Goal: Information Seeking & Learning: Learn about a topic

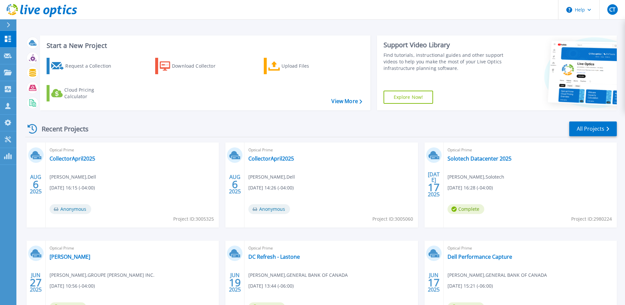
click at [480, 162] on div "Optical Prime Solotech Datacenter 2025 [PERSON_NAME] , Solotech [DATE] 16:28 (-…" at bounding box center [530, 184] width 173 height 85
click at [479, 159] on link "Solotech Datacenter 2025" at bounding box center [480, 158] width 64 height 7
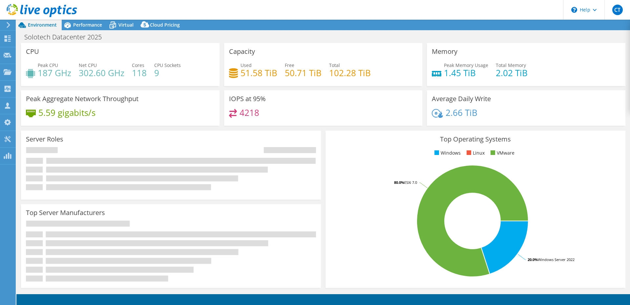
select select "USD"
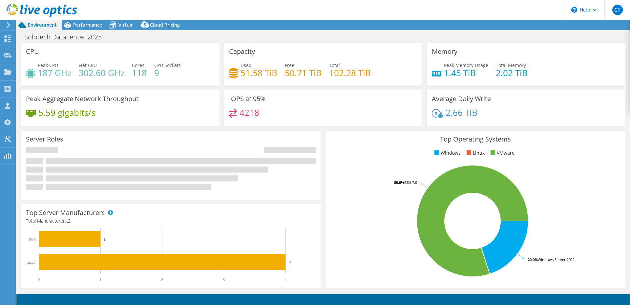
select select "[GEOGRAPHIC_DATA]"
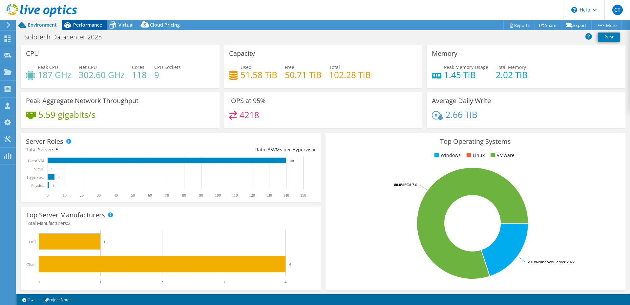
click at [86, 23] on span "Performance" at bounding box center [87, 25] width 29 height 6
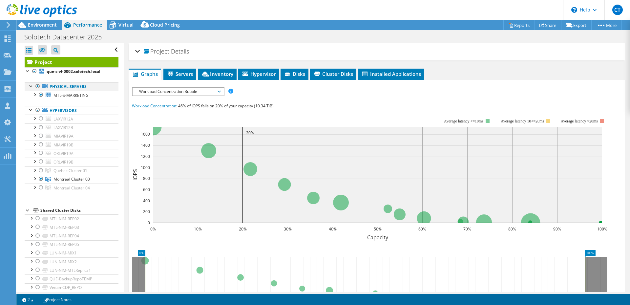
click at [37, 86] on div at bounding box center [37, 86] width 7 height 8
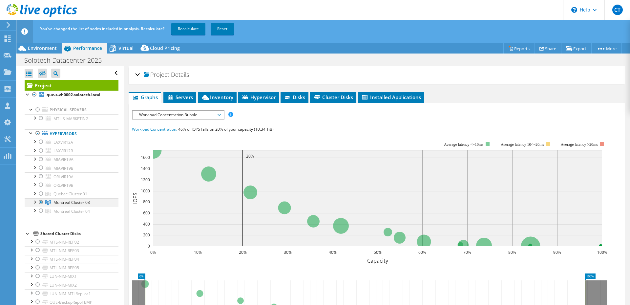
click at [40, 202] on div at bounding box center [41, 202] width 7 height 8
click at [41, 213] on div at bounding box center [41, 211] width 7 height 8
click at [187, 24] on link "Recalculate" at bounding box center [188, 29] width 34 height 12
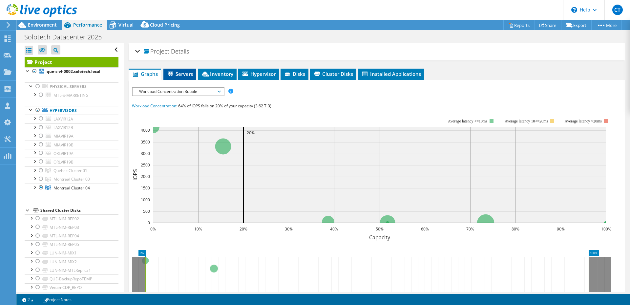
click at [181, 75] on span "Servers" at bounding box center [180, 74] width 26 height 7
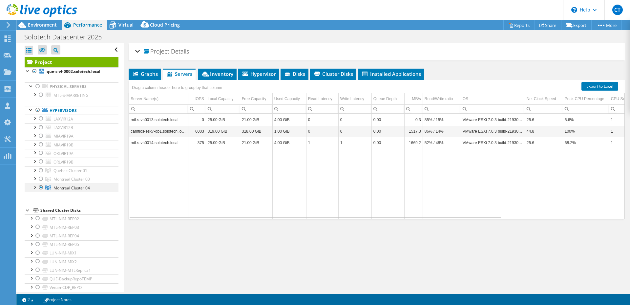
click at [34, 188] on div at bounding box center [34, 186] width 7 height 7
click at [45, 196] on div at bounding box center [44, 196] width 7 height 8
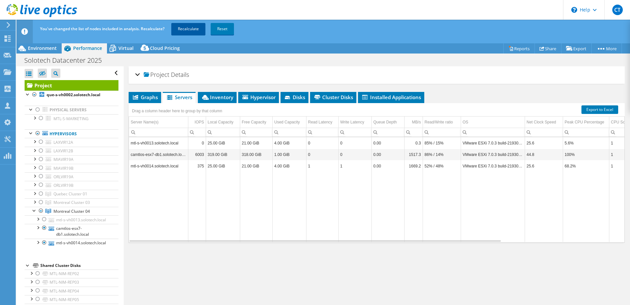
click at [186, 29] on link "Recalculate" at bounding box center [188, 29] width 34 height 12
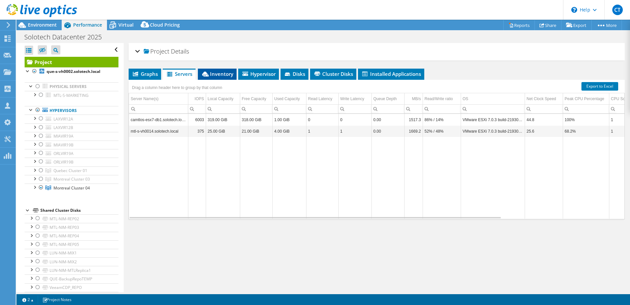
click at [218, 77] on li "Inventory" at bounding box center [217, 74] width 39 height 11
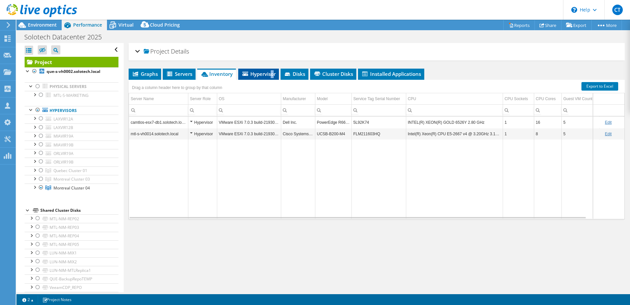
click at [273, 74] on span "Hypervisor" at bounding box center [259, 74] width 34 height 7
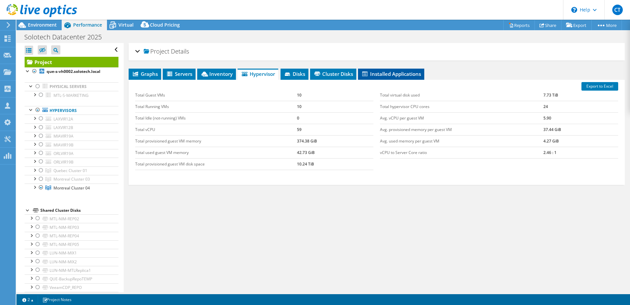
click at [368, 75] on icon at bounding box center [364, 74] width 5 height 5
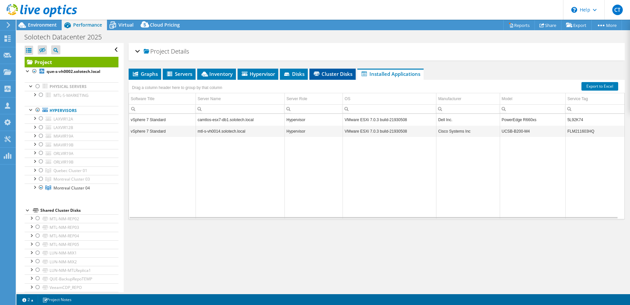
click at [327, 70] on li "Cluster Disks" at bounding box center [332, 74] width 46 height 11
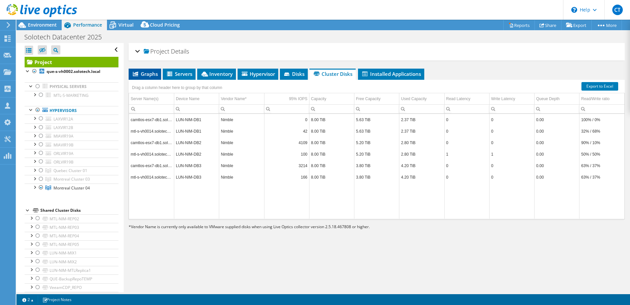
click at [153, 73] on span "Graphs" at bounding box center [145, 74] width 26 height 7
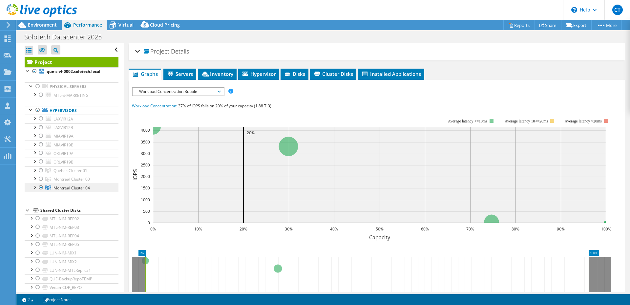
click at [87, 173] on span "Montreal Cluster 04" at bounding box center [70, 171] width 34 height 6
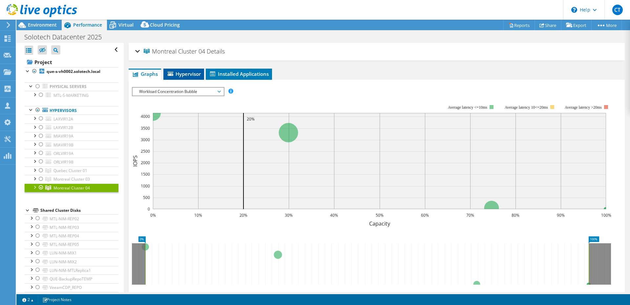
drag, startPoint x: 190, startPoint y: 74, endPoint x: 196, endPoint y: 75, distance: 6.1
click at [193, 74] on span "Hypervisor" at bounding box center [184, 74] width 34 height 7
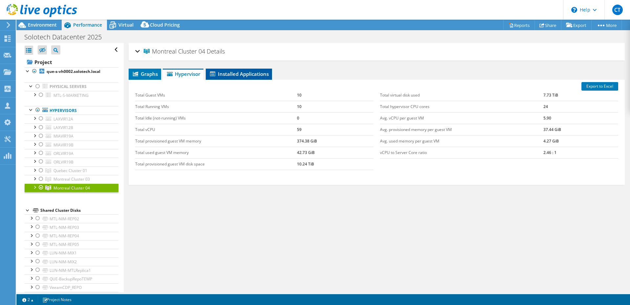
click at [241, 73] on span "Installed Applications" at bounding box center [239, 74] width 60 height 7
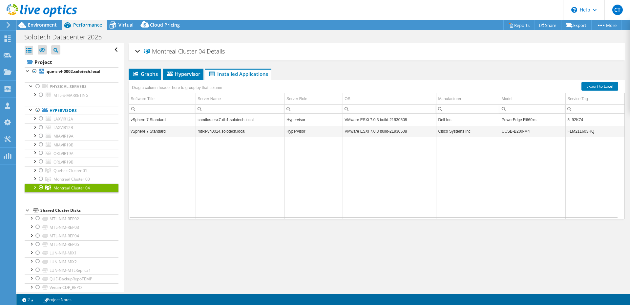
click at [121, 31] on div "Solotech Datacenter 2025 Print" at bounding box center [323, 37] width 614 height 12
click at [122, 25] on span "Virtual" at bounding box center [125, 25] width 15 height 6
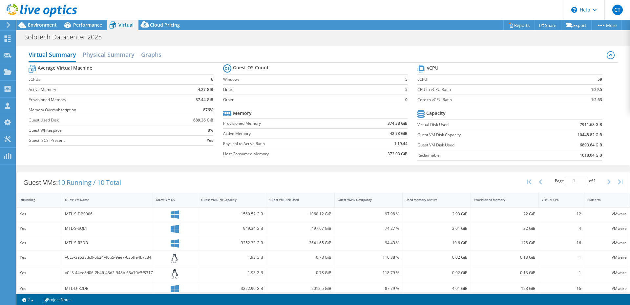
click at [287, 156] on label "Host Consumed Memory" at bounding box center [288, 154] width 131 height 7
click at [37, 27] on span "Environment" at bounding box center [42, 25] width 29 height 6
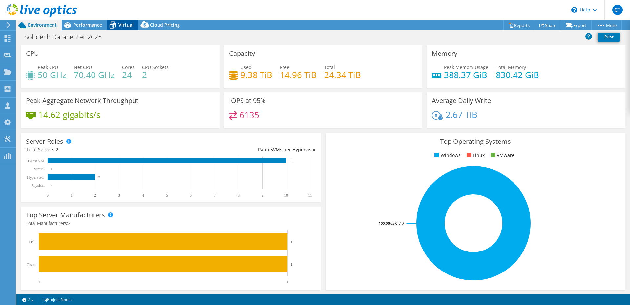
click at [122, 24] on span "Virtual" at bounding box center [125, 25] width 15 height 6
